Goal: Task Accomplishment & Management: Manage account settings

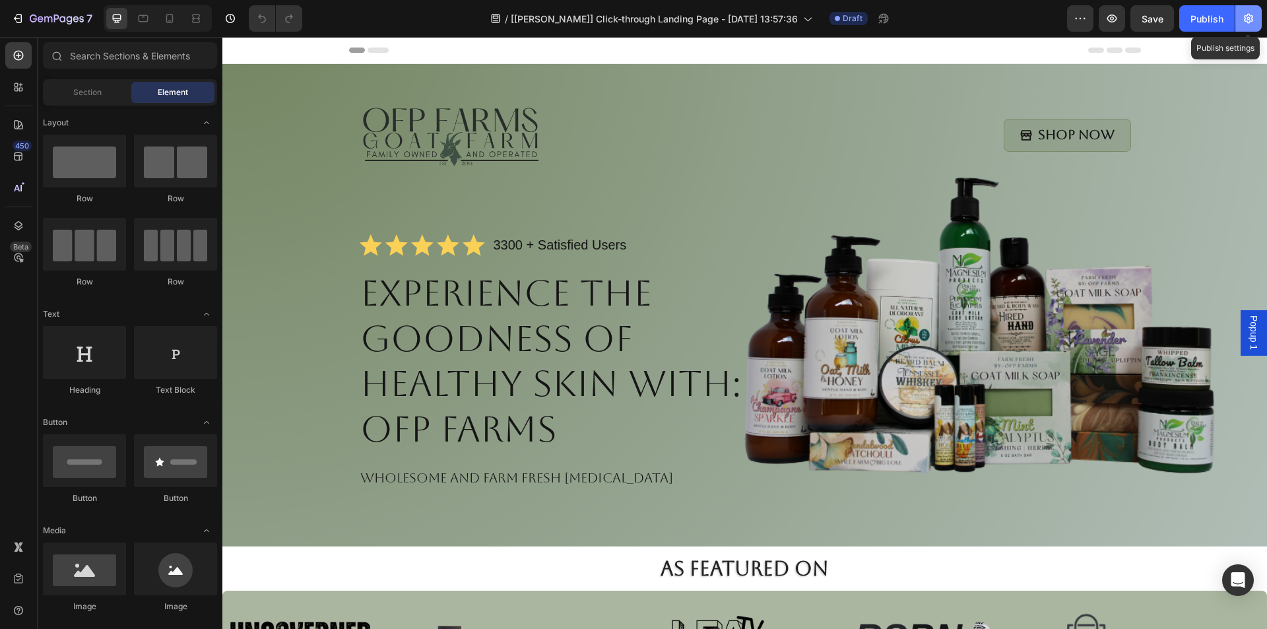
click at [1251, 14] on icon "button" at bounding box center [1248, 18] width 13 height 13
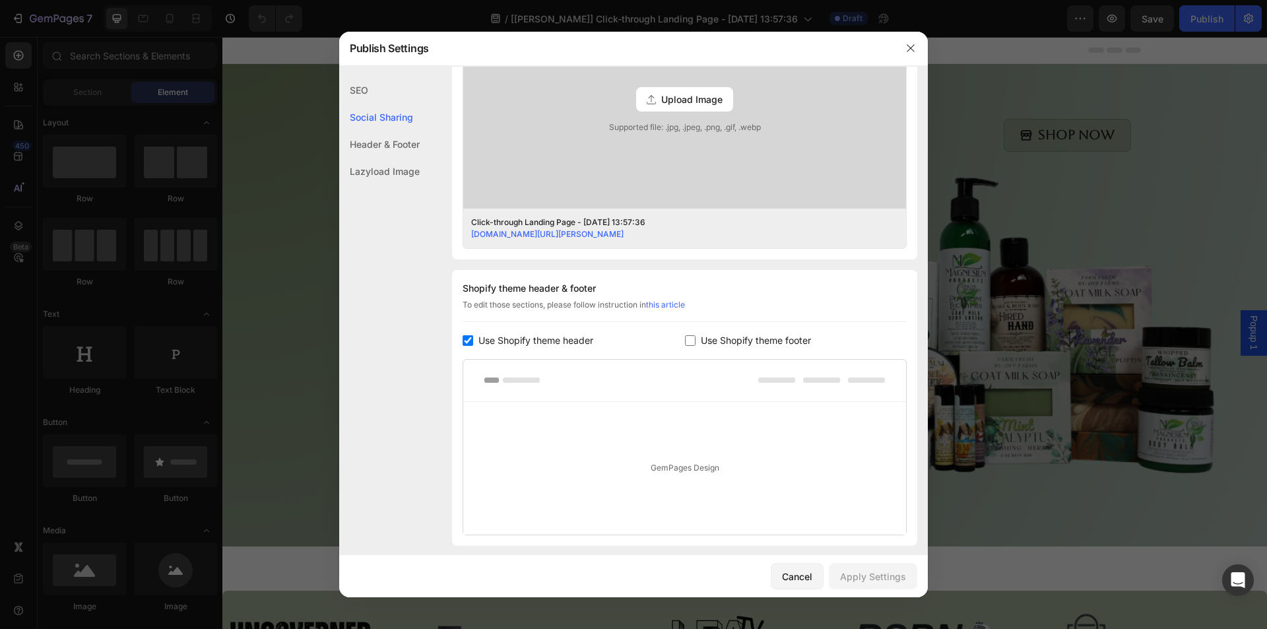
scroll to position [515, 0]
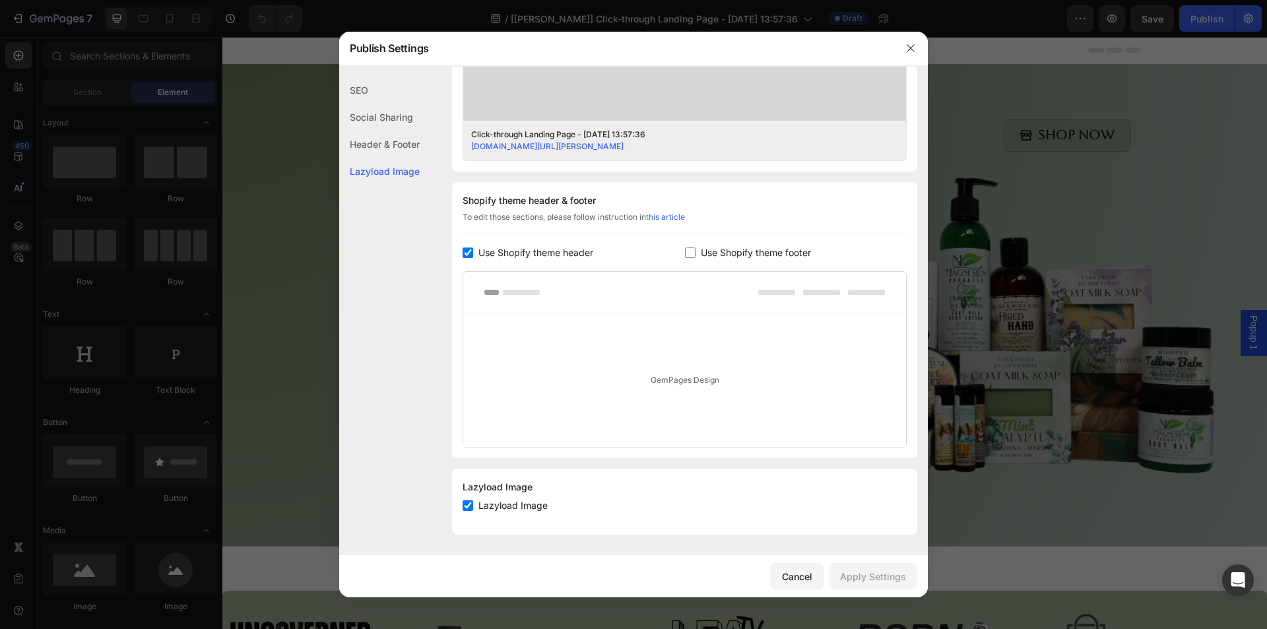
click at [722, 254] on span "Use Shopify theme footer" at bounding box center [756, 253] width 110 height 16
checkbox input "true"
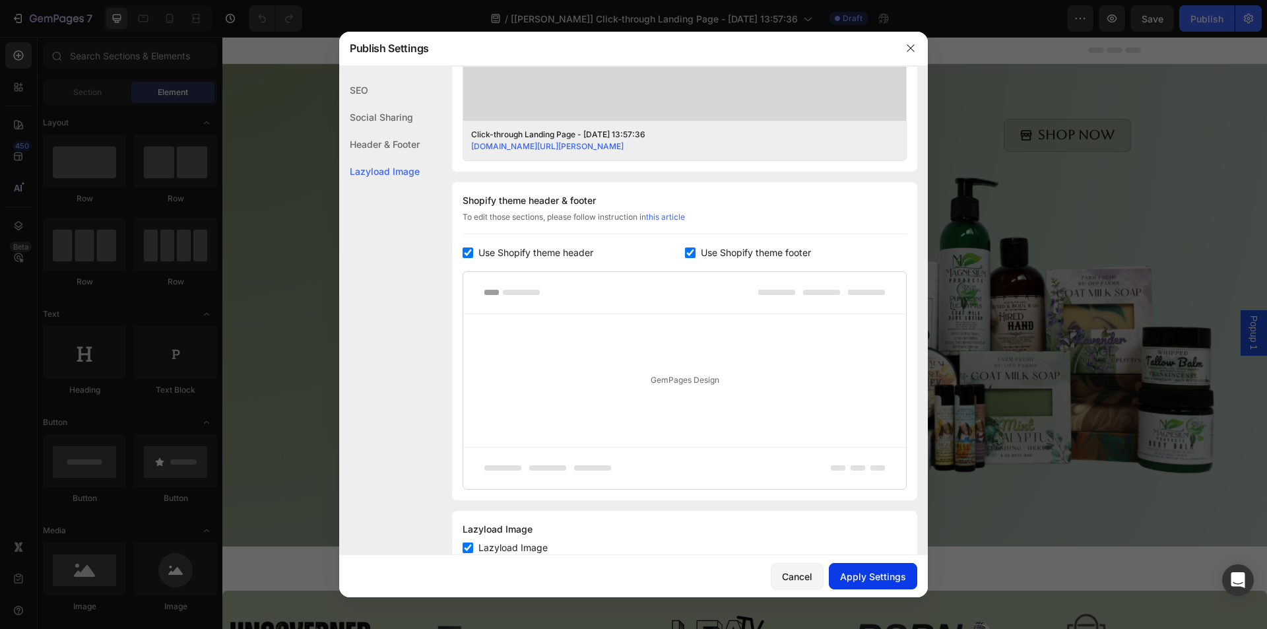
click at [872, 580] on div "Apply Settings" at bounding box center [873, 576] width 66 height 14
click at [907, 46] on icon "button" at bounding box center [910, 48] width 11 height 11
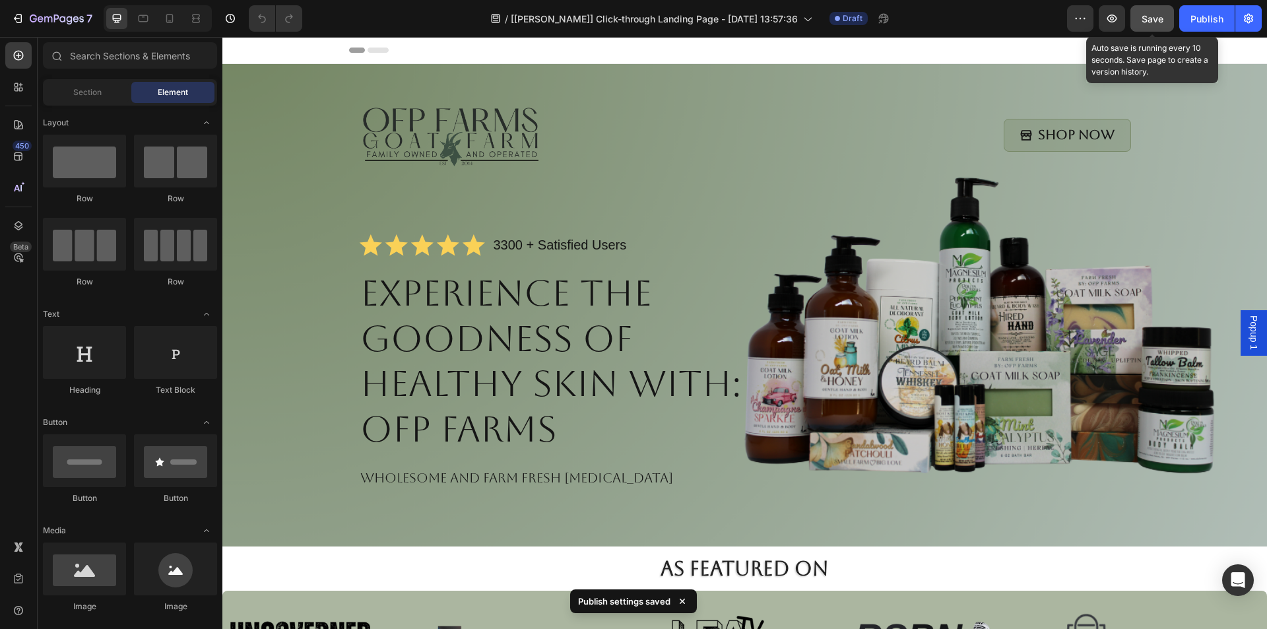
click at [1149, 18] on span "Save" at bounding box center [1152, 18] width 22 height 11
click at [1112, 21] on icon "button" at bounding box center [1111, 18] width 13 height 13
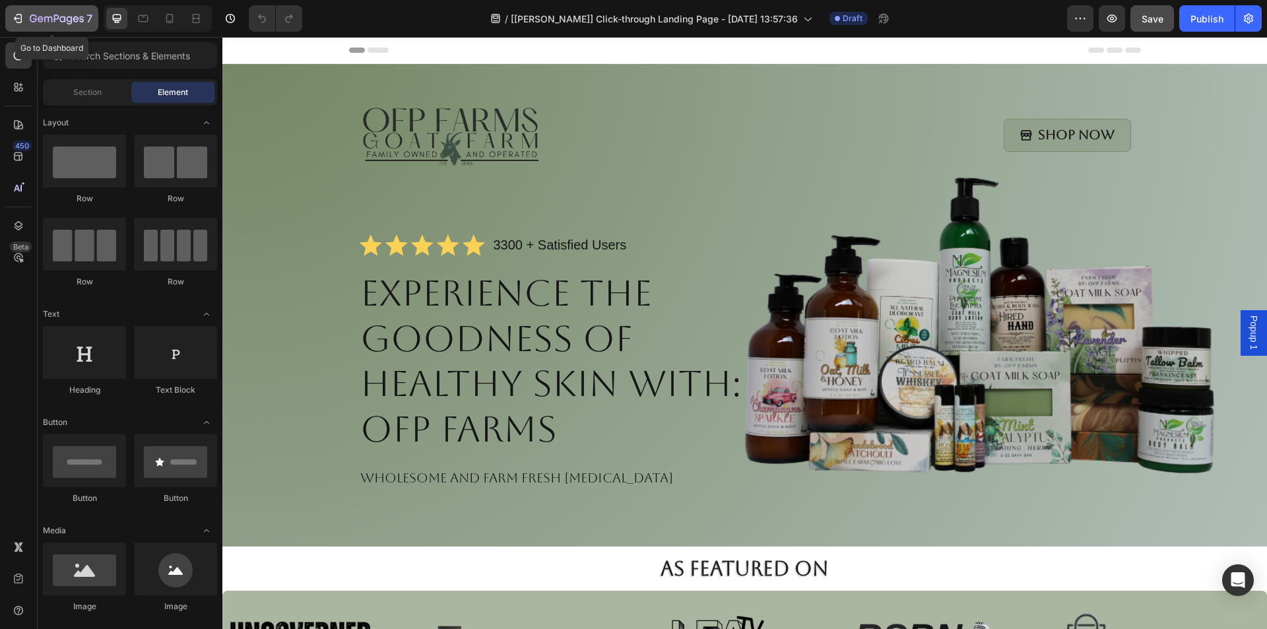
click at [53, 18] on icon "button" at bounding box center [57, 19] width 54 height 11
